Goal: Book appointment/travel/reservation

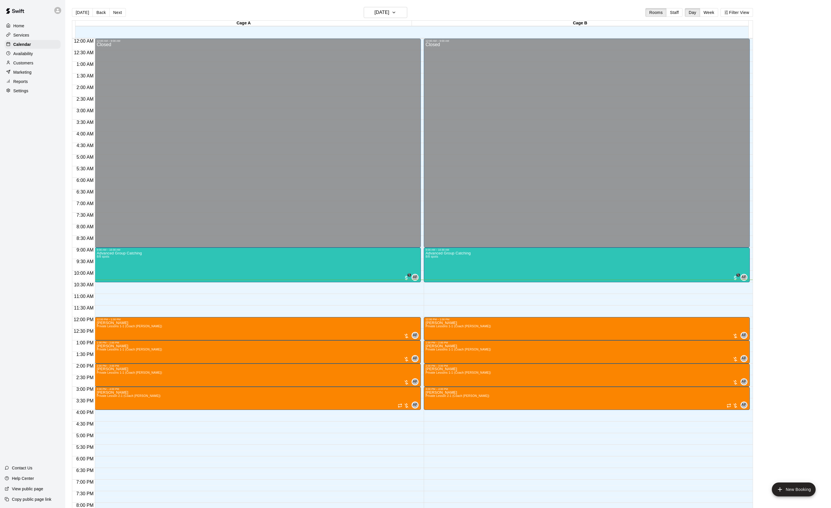
scroll to position [64, 0]
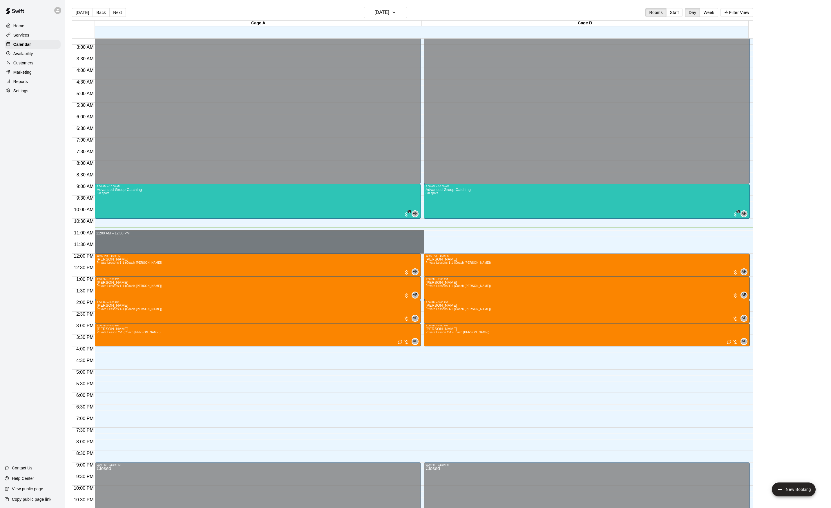
drag, startPoint x: 104, startPoint y: 233, endPoint x: 109, endPoint y: 250, distance: 17.1
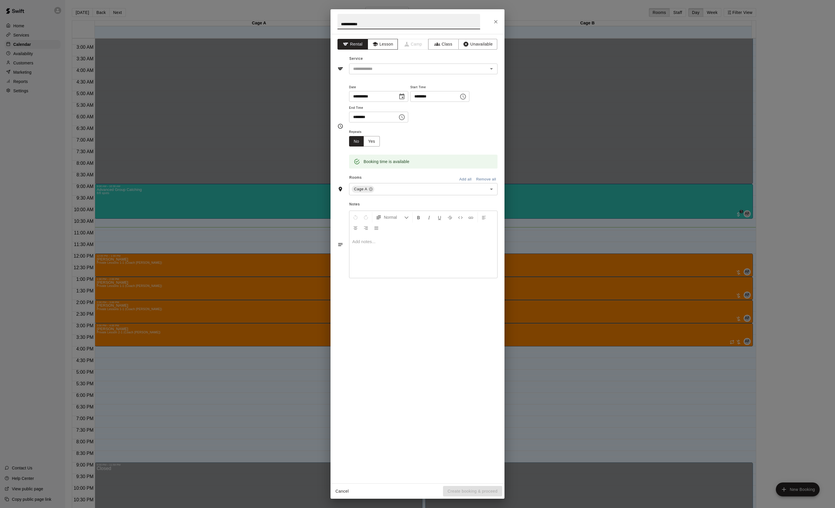
type input "**********"
click at [384, 44] on button "Lesson" at bounding box center [383, 44] width 30 height 11
click at [377, 67] on input "text" at bounding box center [415, 68] width 128 height 7
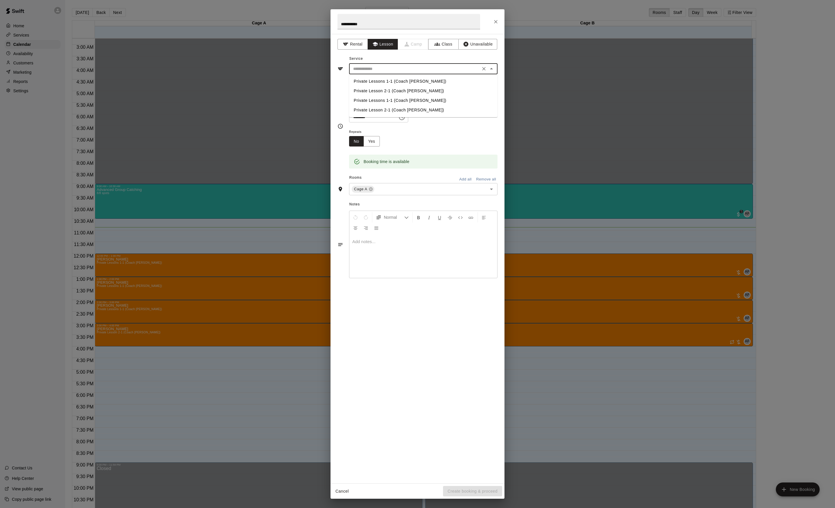
click at [375, 92] on li "Private Lesson 2-1 (Coach [PERSON_NAME])" at bounding box center [423, 91] width 149 height 10
type input "**********"
click at [464, 493] on button "Create booking & proceed" at bounding box center [472, 491] width 59 height 11
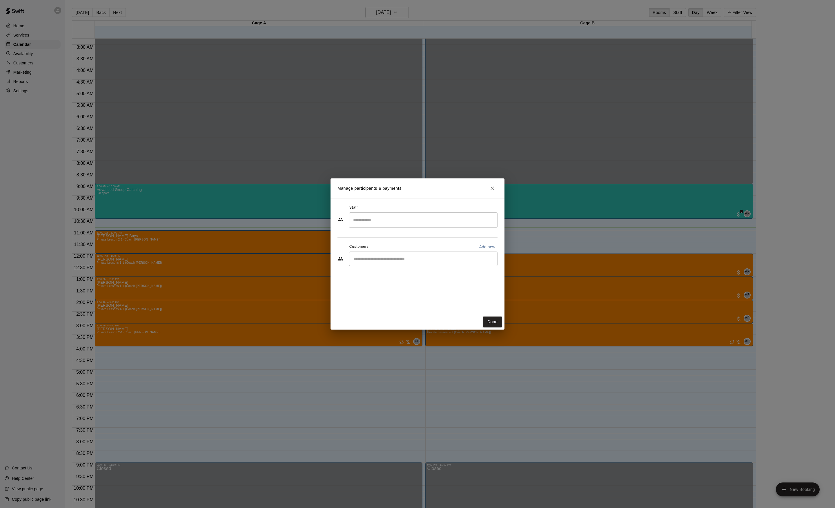
click at [493, 327] on div "Done" at bounding box center [418, 321] width 174 height 15
click at [493, 322] on button "Done" at bounding box center [492, 321] width 19 height 11
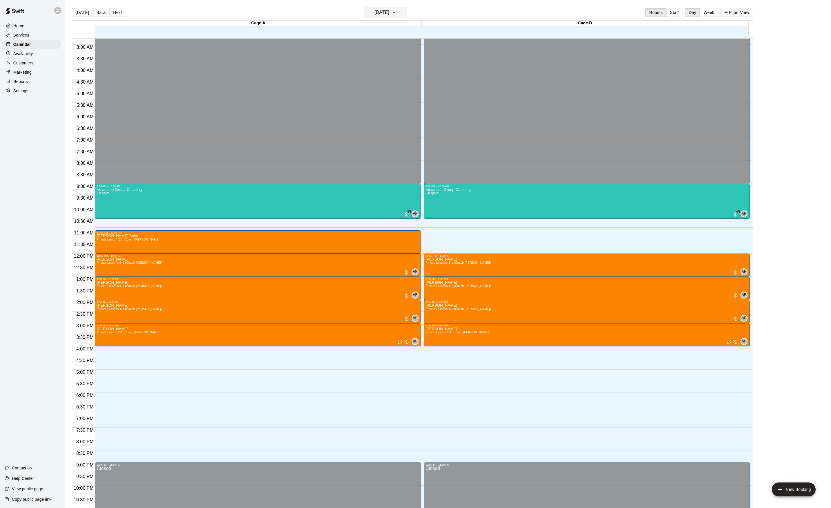
click at [389, 9] on h6 "[DATE]" at bounding box center [381, 12] width 15 height 8
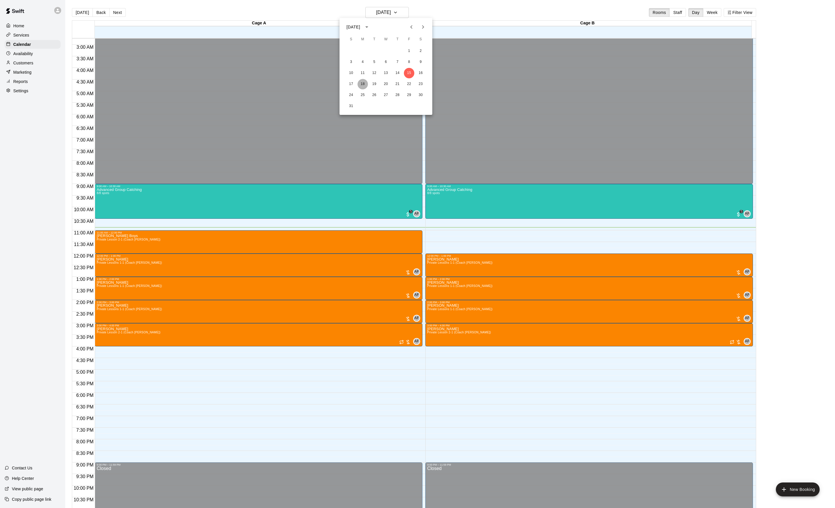
click at [364, 83] on button "18" at bounding box center [363, 84] width 10 height 10
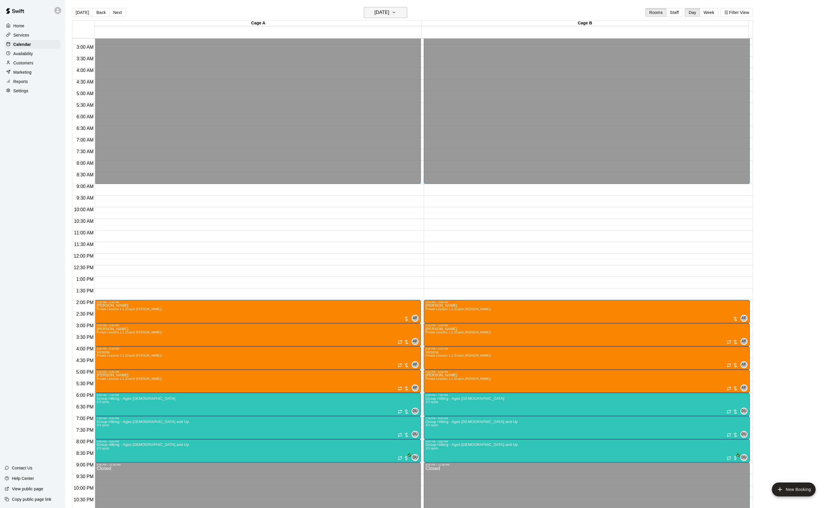
click at [386, 10] on h6 "[DATE]" at bounding box center [381, 12] width 15 height 8
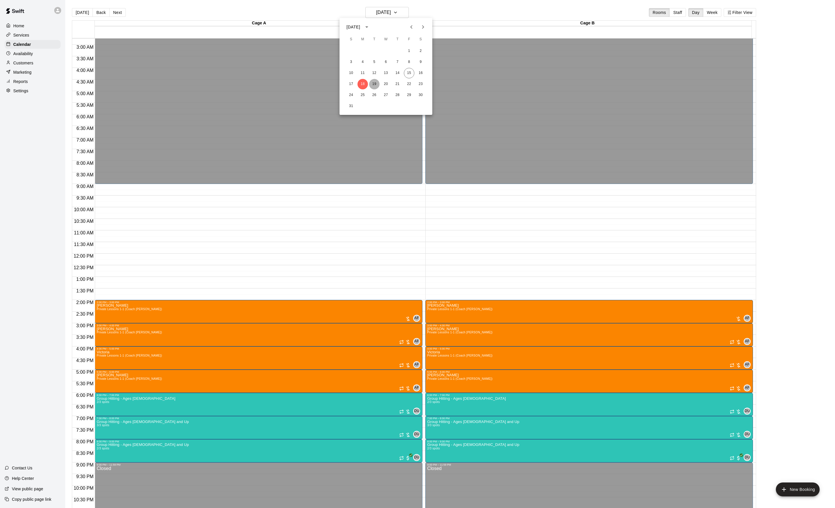
click at [378, 87] on button "19" at bounding box center [374, 84] width 10 height 10
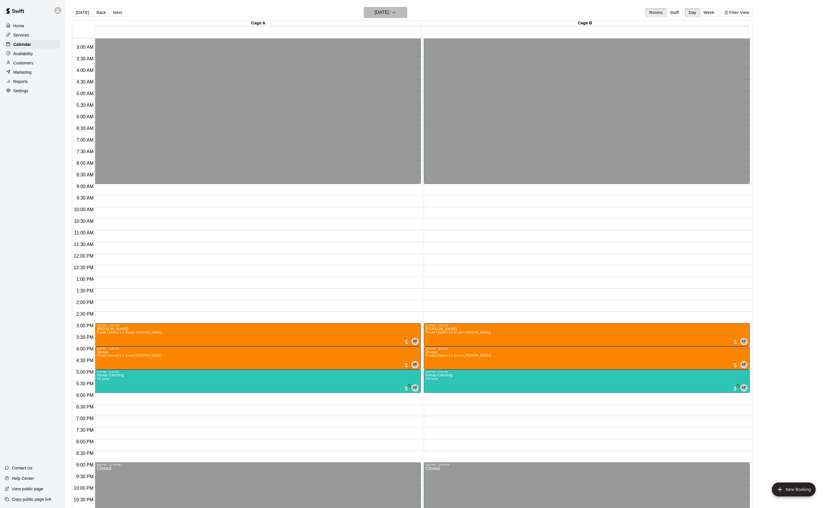
click at [387, 17] on button "[DATE]" at bounding box center [386, 12] width 44 height 11
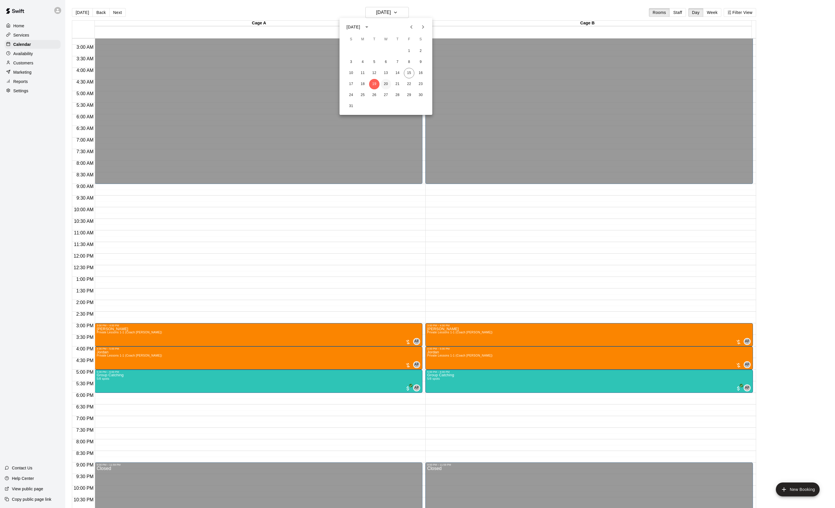
click at [387, 84] on button "20" at bounding box center [386, 84] width 10 height 10
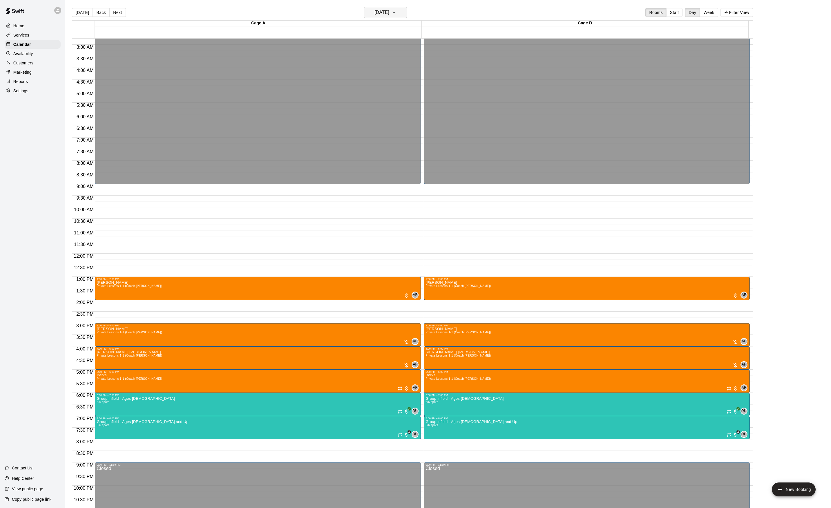
click at [385, 15] on h6 "[DATE]" at bounding box center [381, 12] width 15 height 8
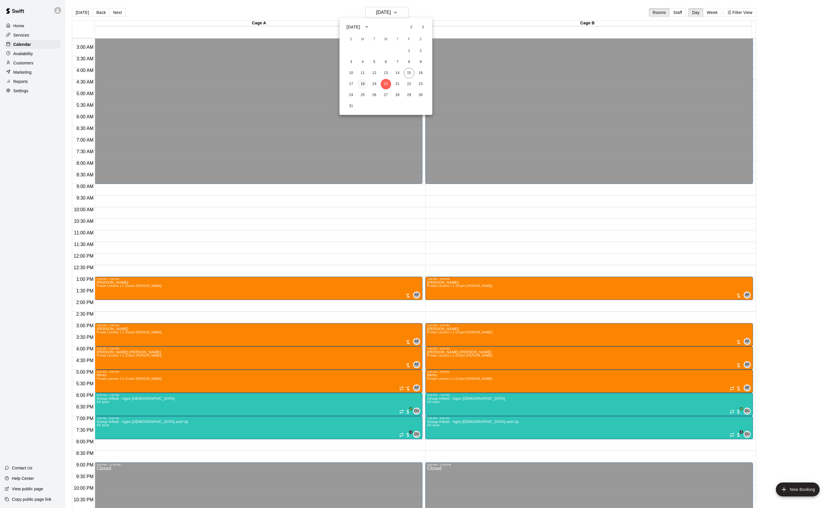
click at [362, 87] on button "18" at bounding box center [363, 84] width 10 height 10
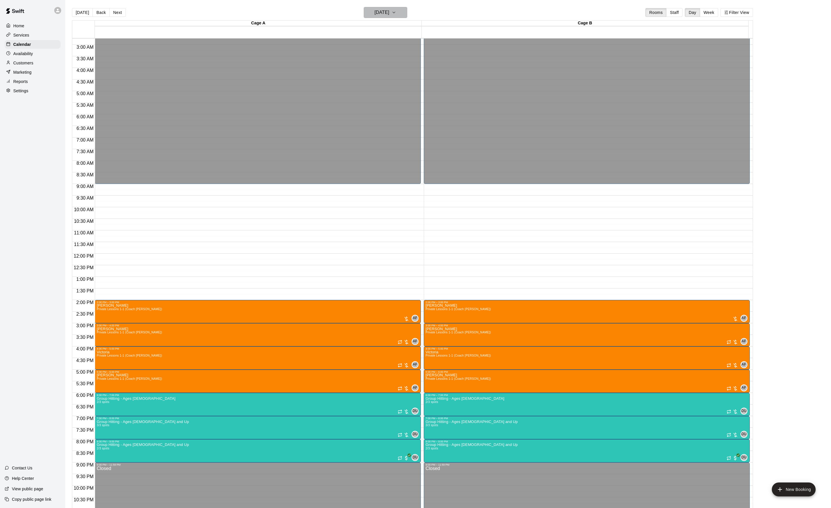
click at [381, 11] on h6 "[DATE]" at bounding box center [381, 12] width 15 height 8
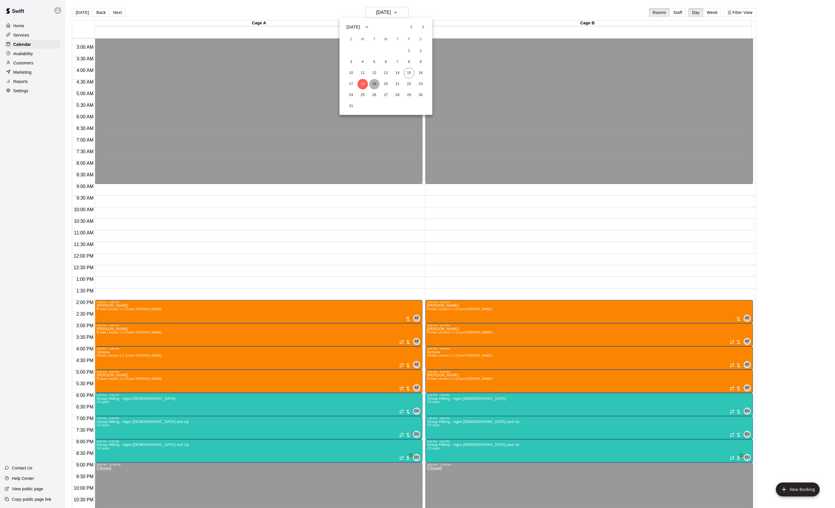
click at [374, 85] on button "19" at bounding box center [374, 84] width 10 height 10
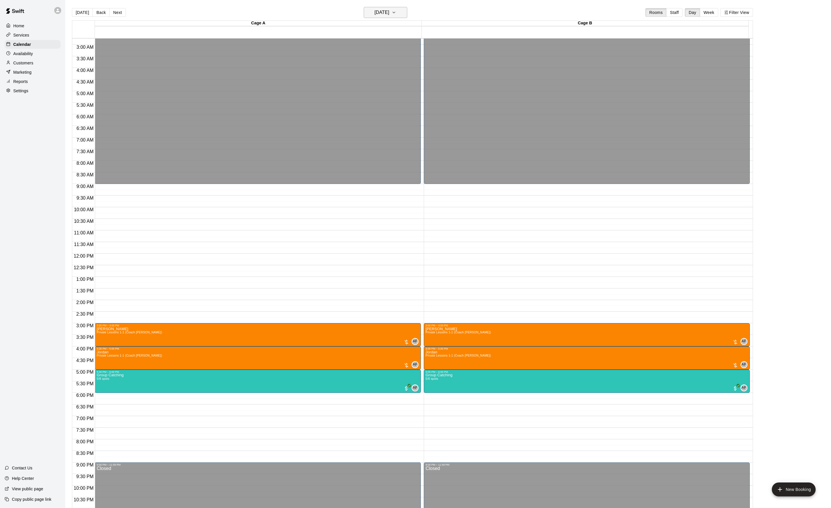
click at [392, 8] on button "[DATE]" at bounding box center [386, 12] width 44 height 11
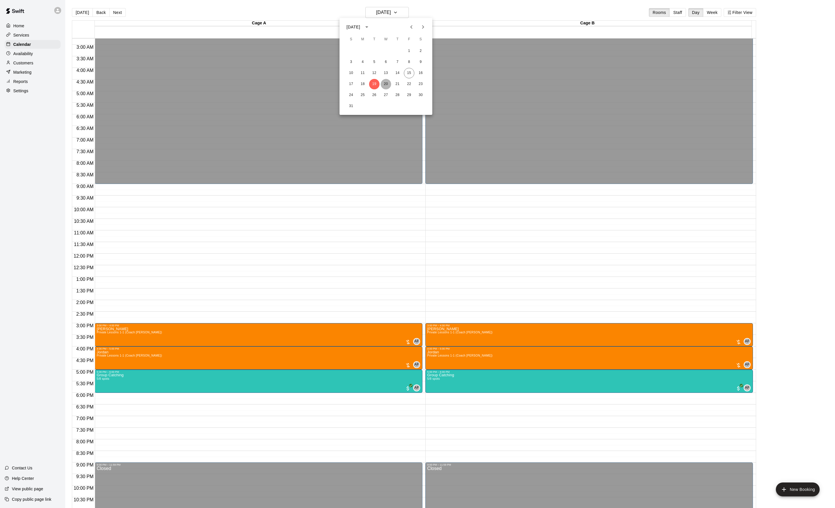
click at [385, 84] on button "20" at bounding box center [386, 84] width 10 height 10
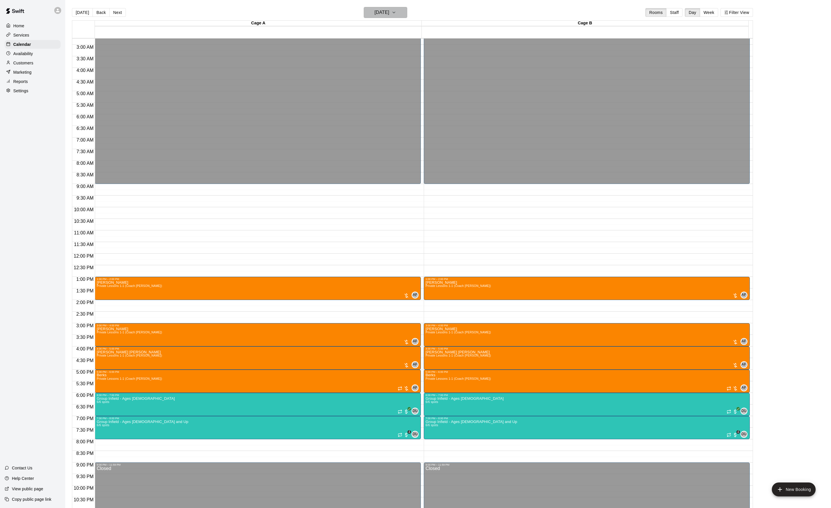
click at [384, 13] on h6 "[DATE]" at bounding box center [381, 12] width 15 height 8
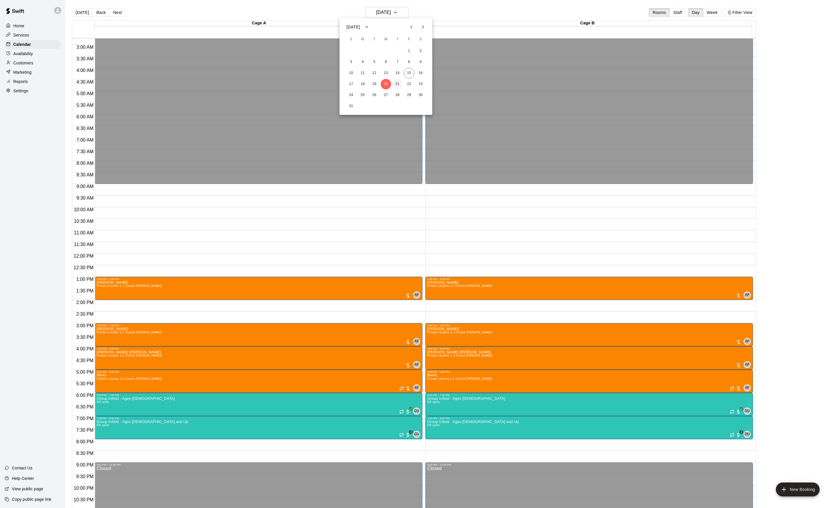
click at [398, 82] on button "21" at bounding box center [397, 84] width 10 height 10
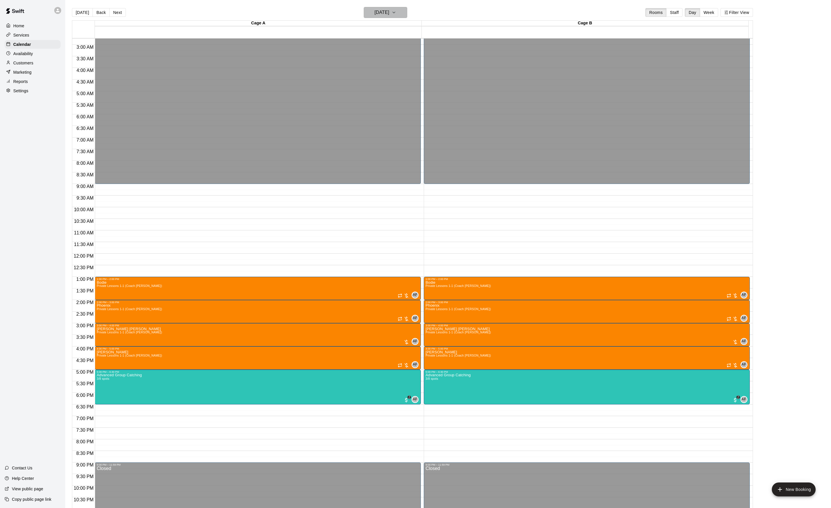
click at [389, 12] on h6 "[DATE]" at bounding box center [381, 12] width 15 height 8
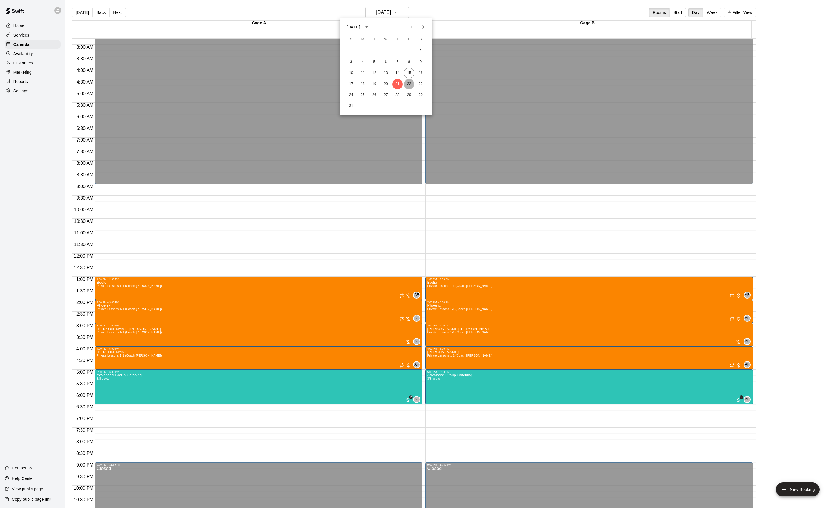
click at [407, 86] on button "22" at bounding box center [409, 84] width 10 height 10
